Goal: Task Accomplishment & Management: Manage account settings

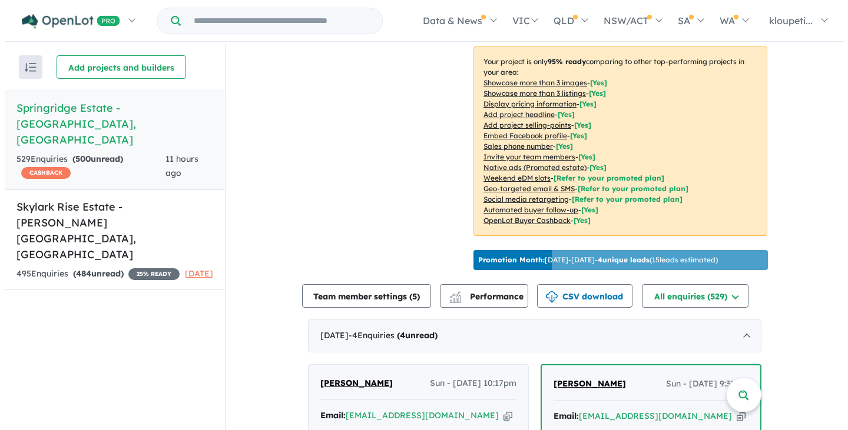
scroll to position [177, 0]
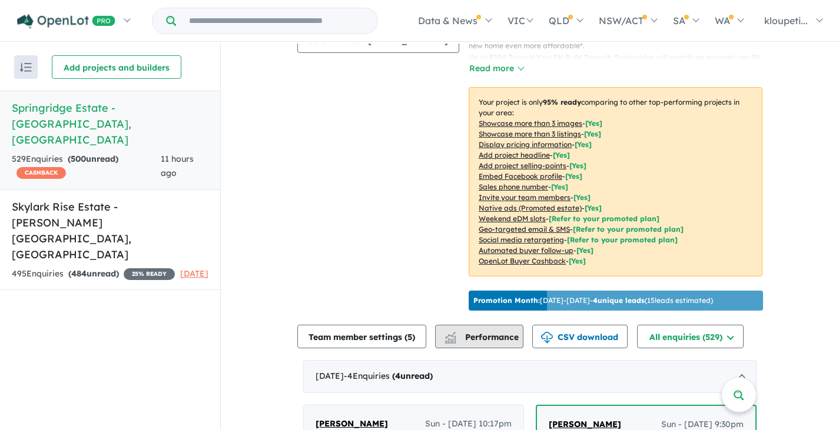
click at [503, 341] on span "Performance" at bounding box center [482, 337] width 72 height 11
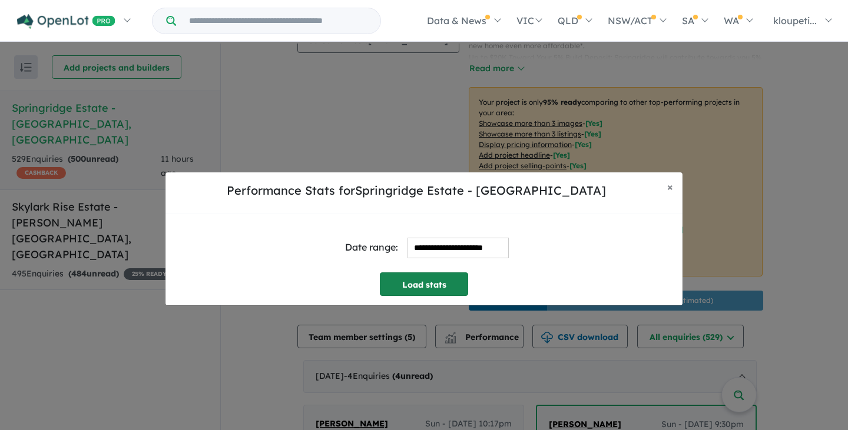
click at [444, 288] on button "Load stats" at bounding box center [424, 285] width 88 height 24
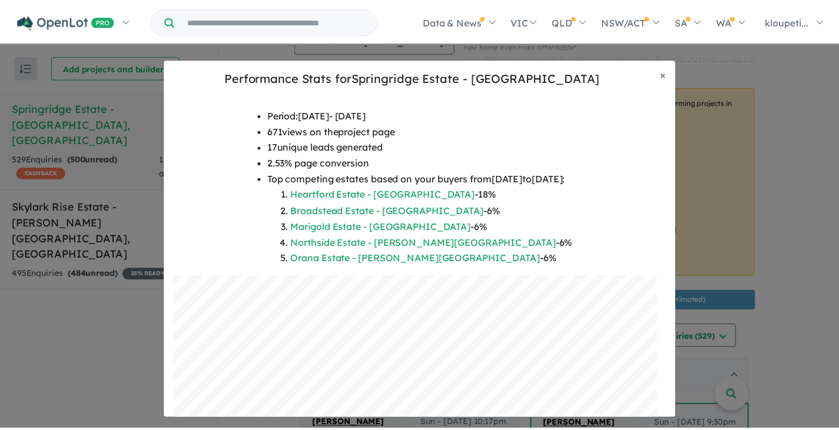
scroll to position [83, 0]
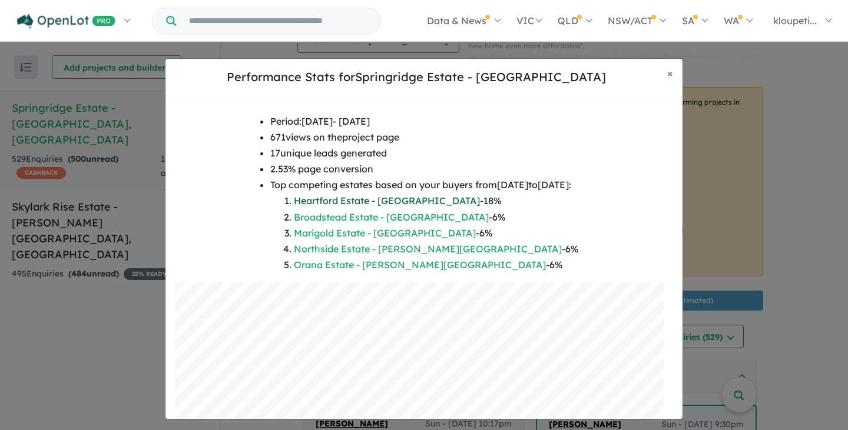
click at [344, 201] on link "Heartford Estate - [GEOGRAPHIC_DATA]" at bounding box center [387, 201] width 186 height 12
click at [674, 75] on button "× Close" at bounding box center [669, 73] width 25 height 29
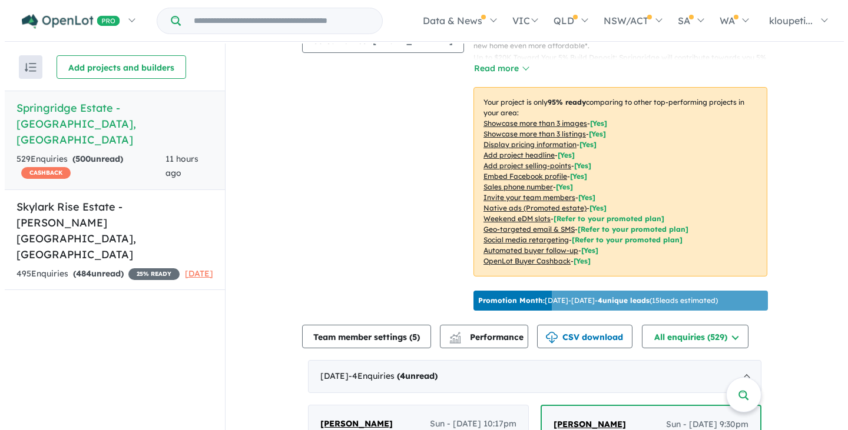
scroll to position [0, 0]
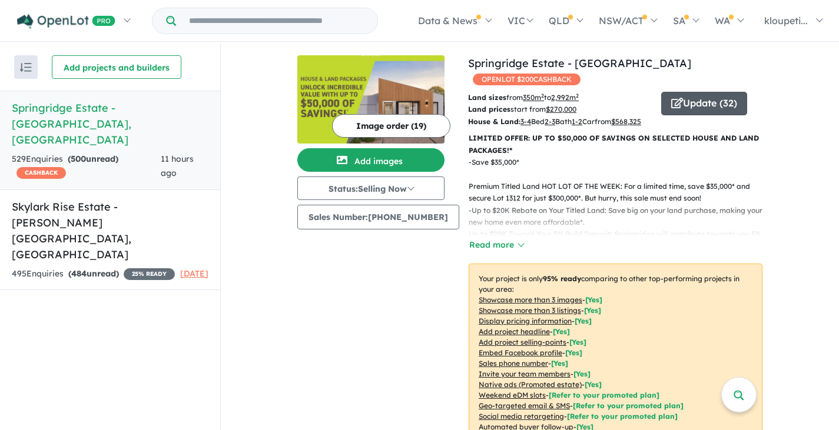
click at [703, 92] on button "Update ( 32 )" at bounding box center [704, 104] width 86 height 24
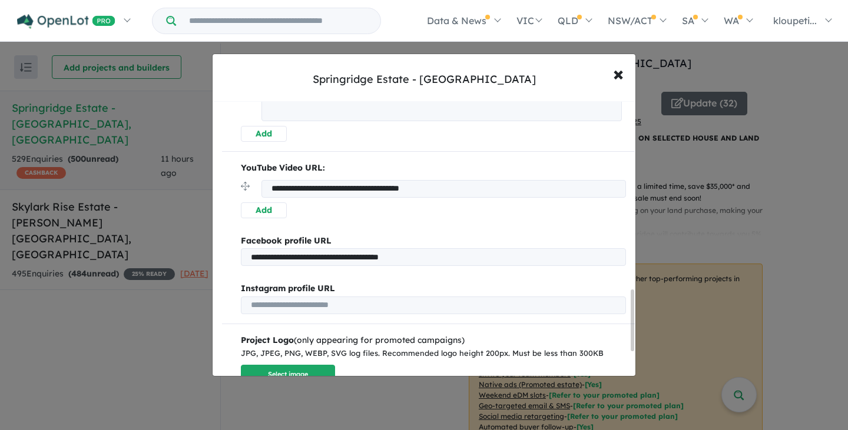
scroll to position [832, 0]
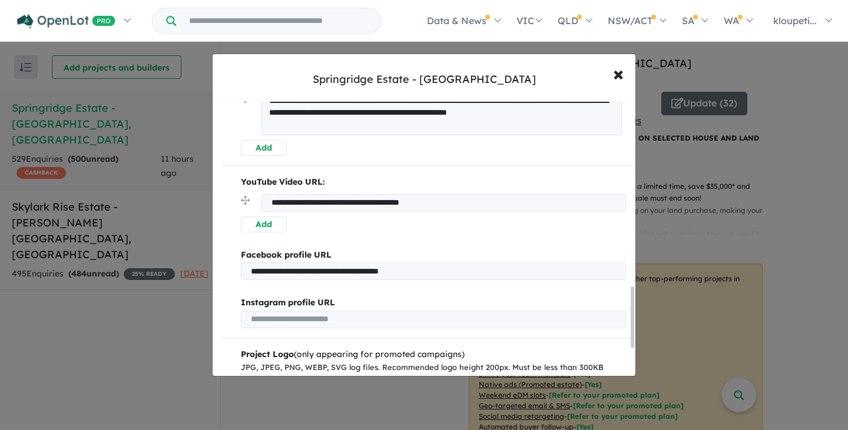
drag, startPoint x: 481, startPoint y: 208, endPoint x: 171, endPoint y: 203, distance: 309.6
click at [171, 203] on div "**********" at bounding box center [424, 215] width 848 height 430
paste input "url"
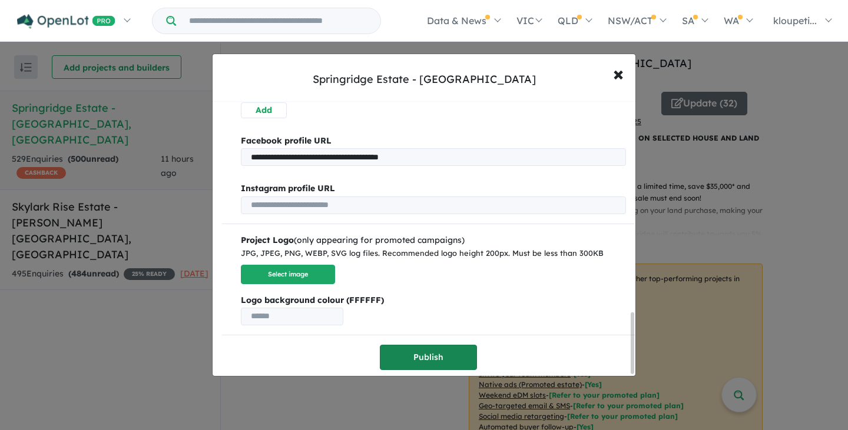
type input "**********"
click at [448, 348] on button "Publish" at bounding box center [428, 357] width 97 height 25
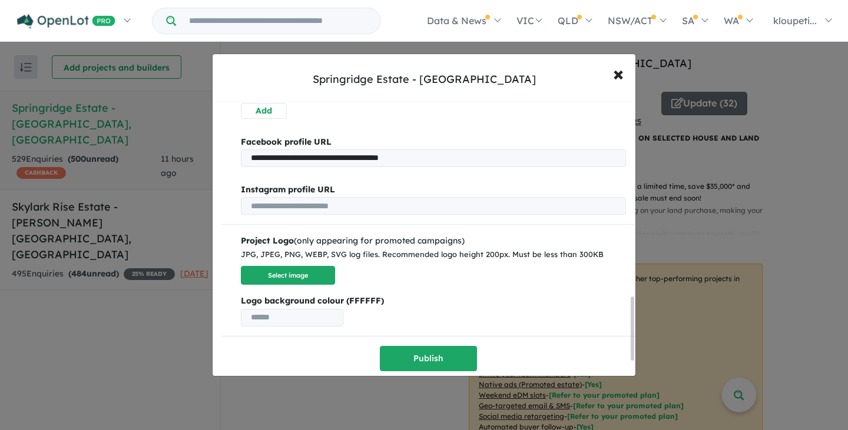
scroll to position [905, 0]
click at [618, 75] on span "×" at bounding box center [618, 73] width 11 height 25
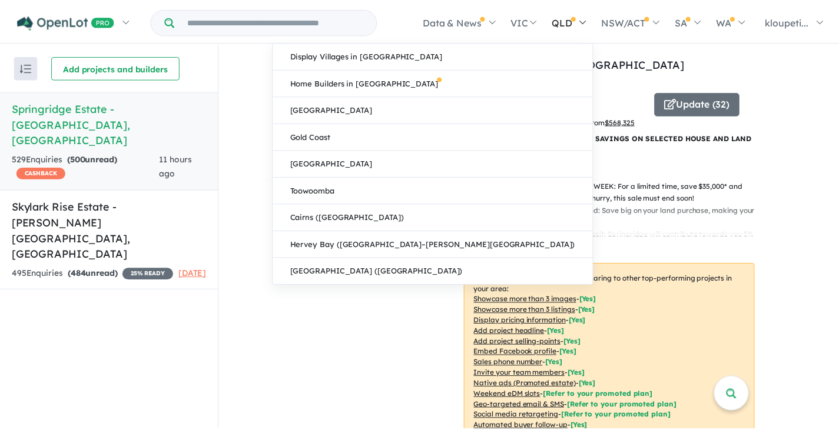
scroll to position [0, 0]
